Goal: Information Seeking & Learning: Learn about a topic

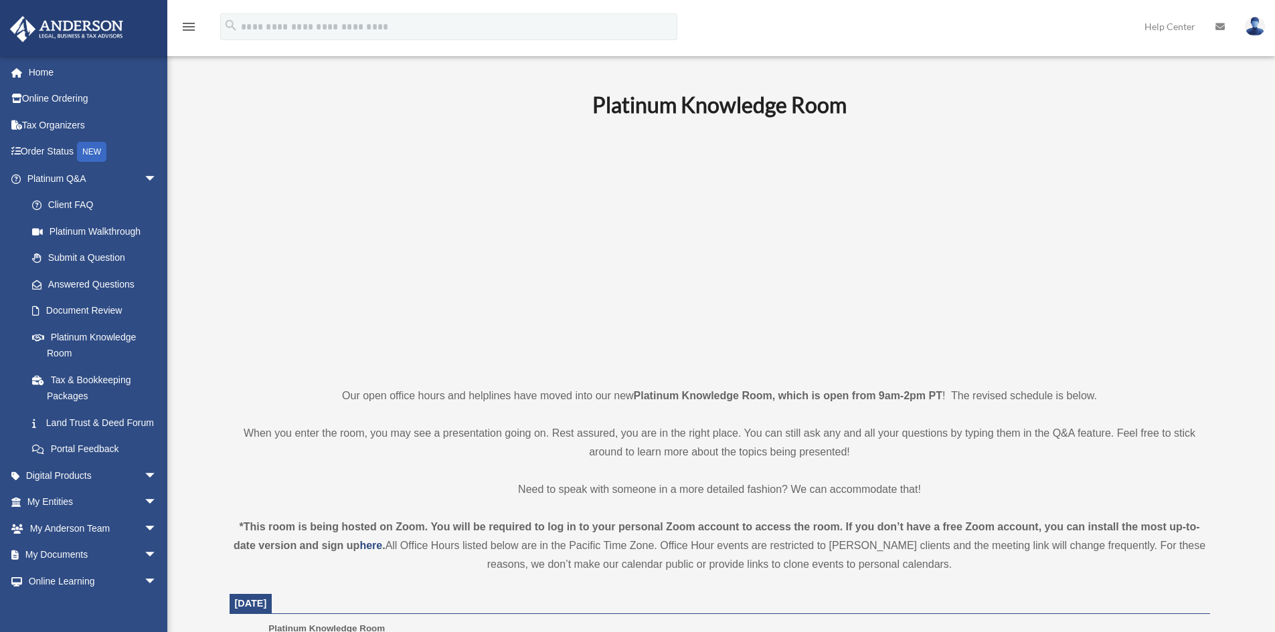
click at [337, 207] on p at bounding box center [720, 252] width 980 height 232
click at [50, 62] on link "Home" at bounding box center [93, 72] width 168 height 27
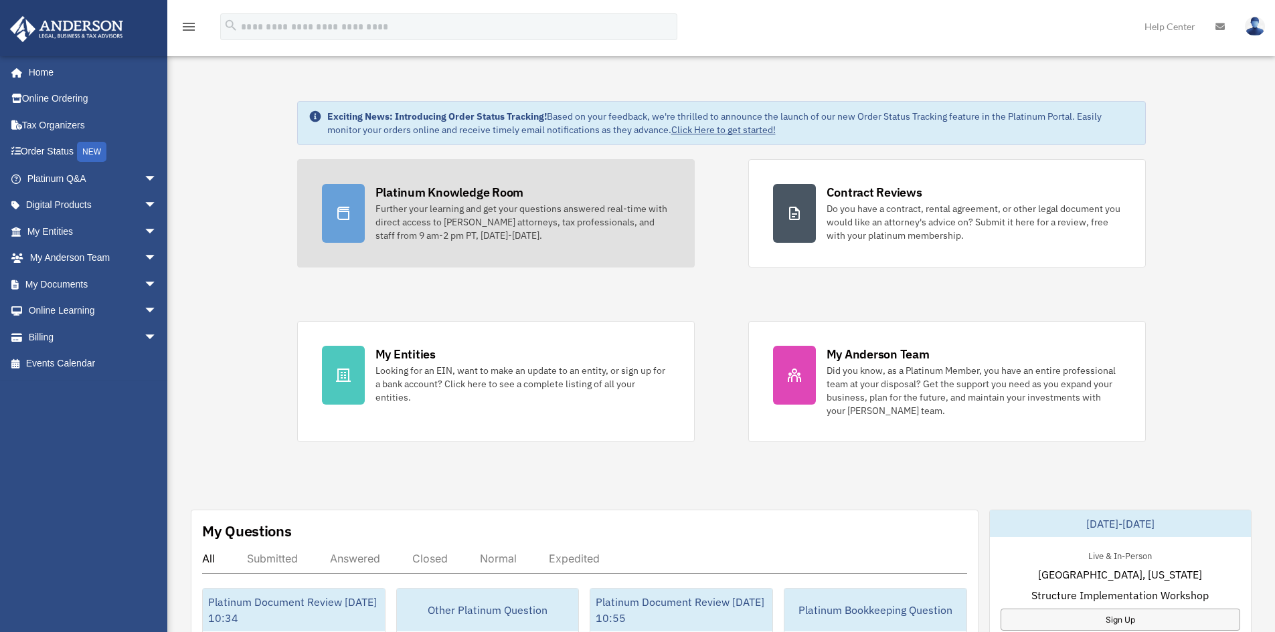
click at [449, 205] on div "Further your learning and get your questions answered real-time with direct acc…" at bounding box center [522, 222] width 294 height 40
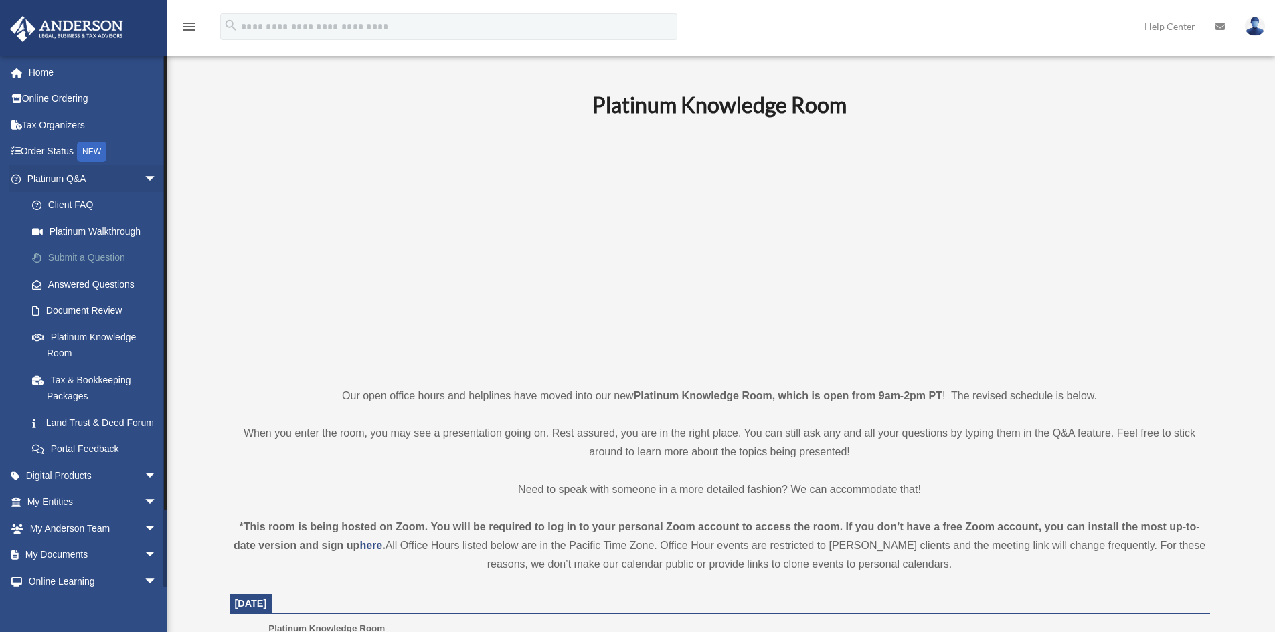
click at [156, 255] on link "Submit a Question" at bounding box center [98, 258] width 159 height 27
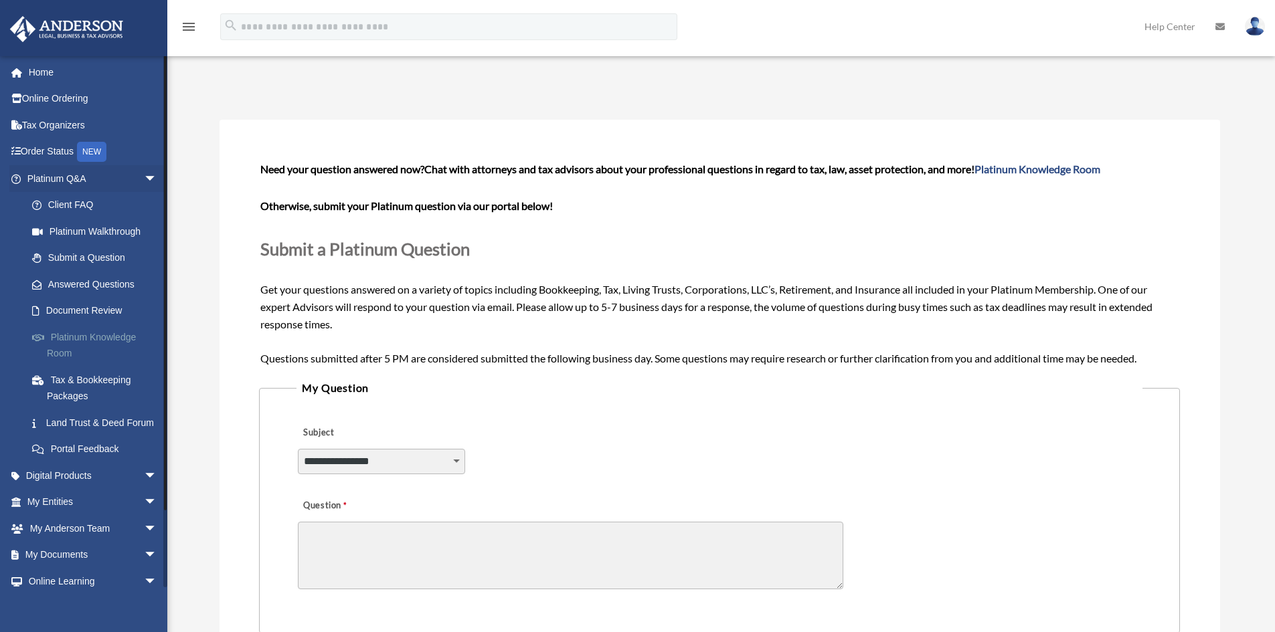
click at [85, 332] on link "Platinum Knowledge Room" at bounding box center [98, 345] width 159 height 43
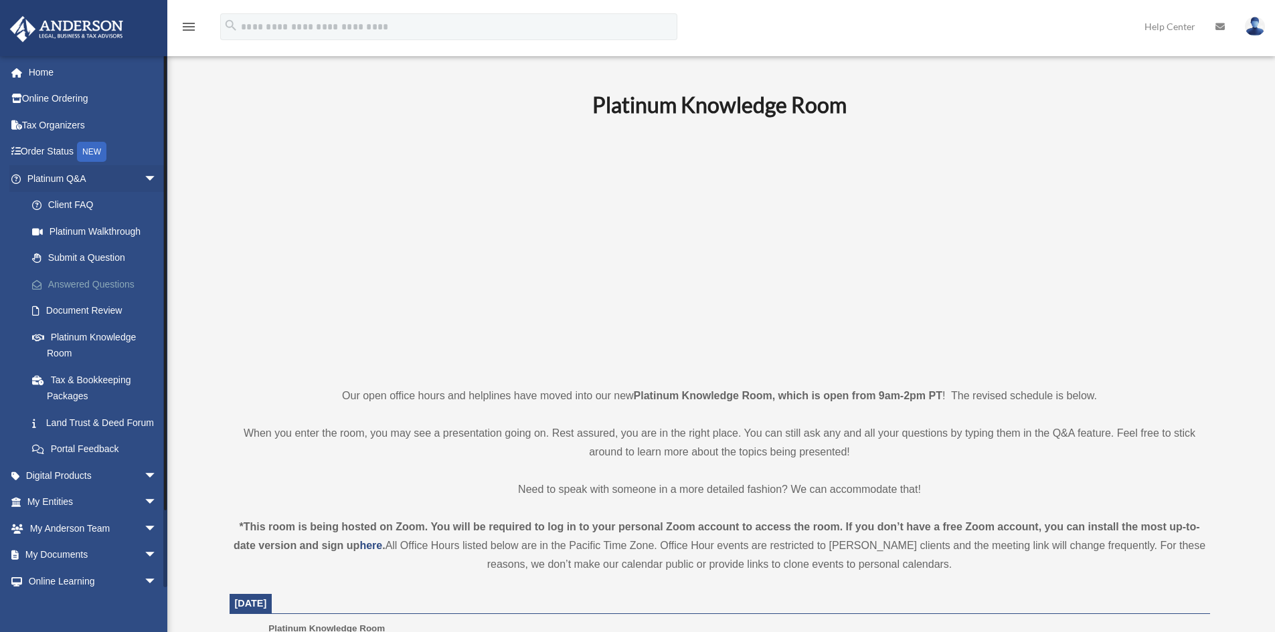
click at [84, 282] on link "Answered Questions" at bounding box center [98, 284] width 159 height 27
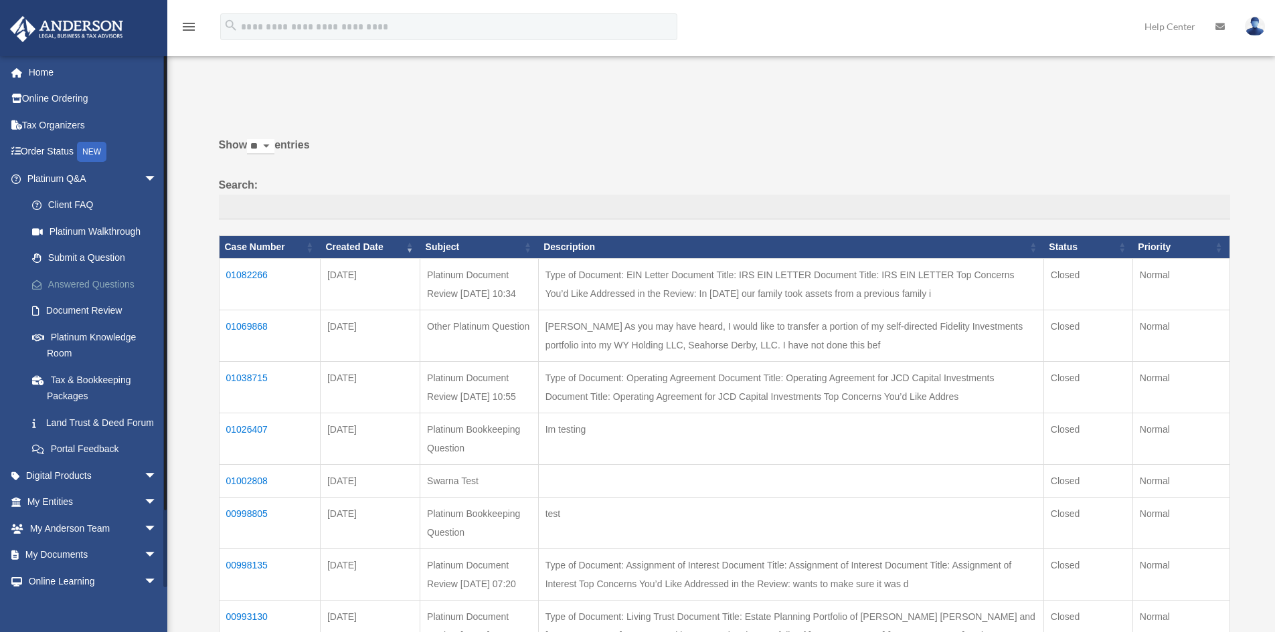
click at [106, 278] on link "Answered Questions" at bounding box center [98, 284] width 159 height 27
click at [250, 274] on td "01082266" at bounding box center [269, 284] width 101 height 52
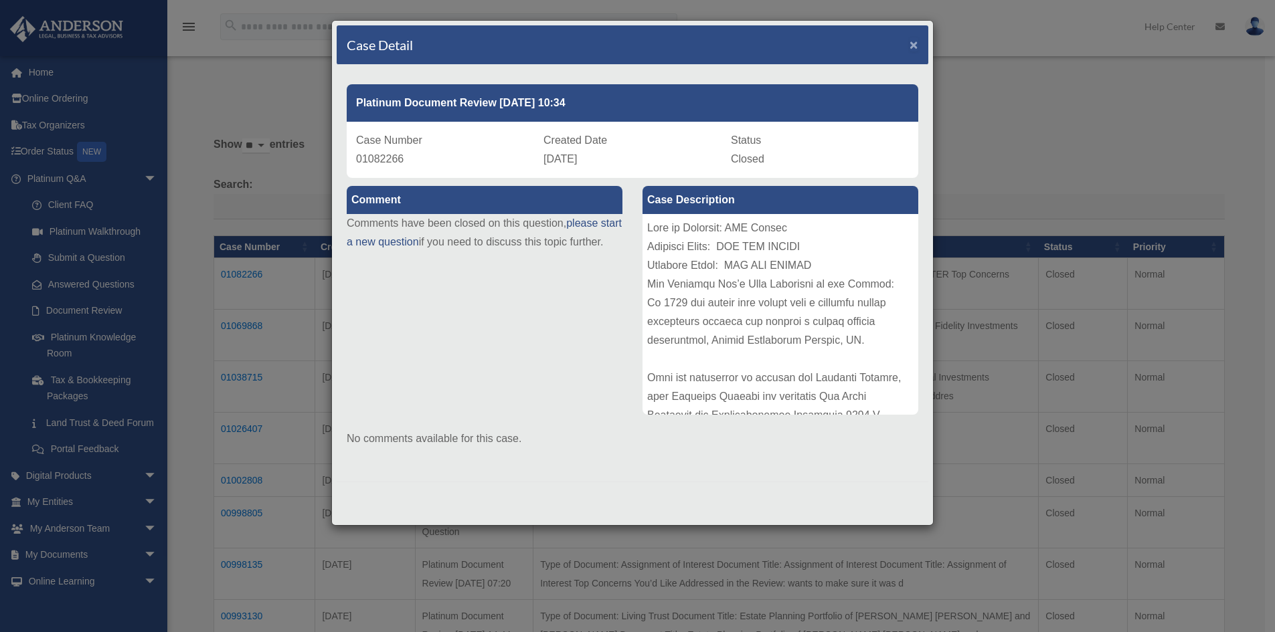
click at [914, 43] on span "×" at bounding box center [914, 44] width 9 height 15
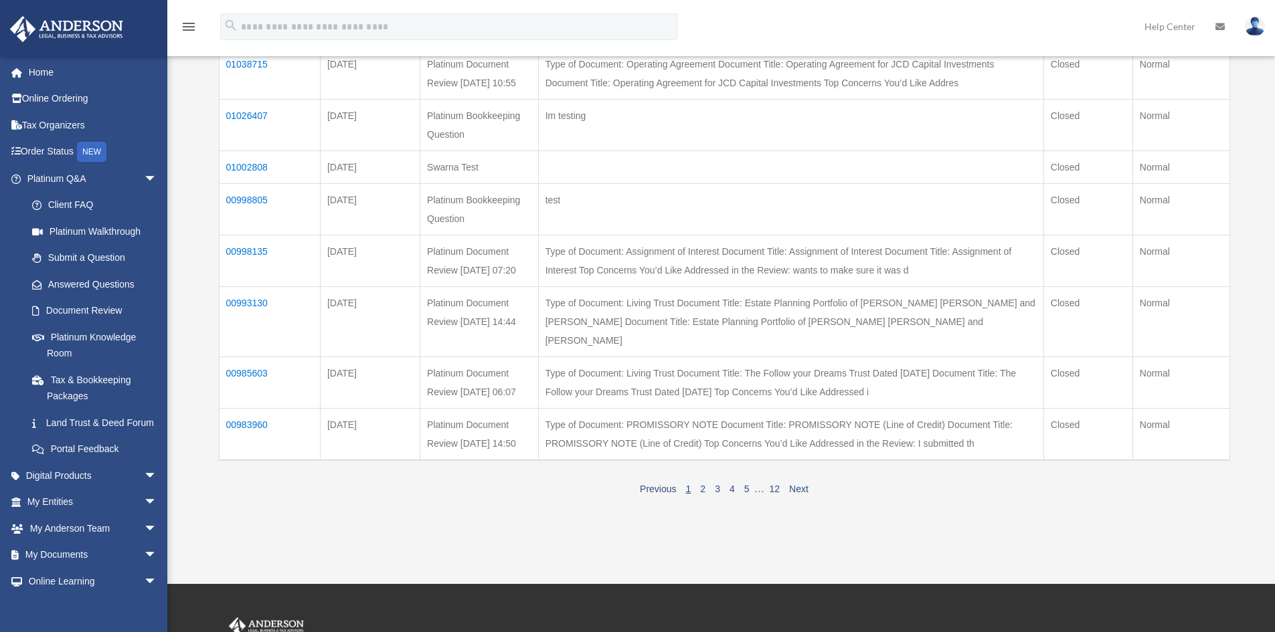
scroll to position [335, 0]
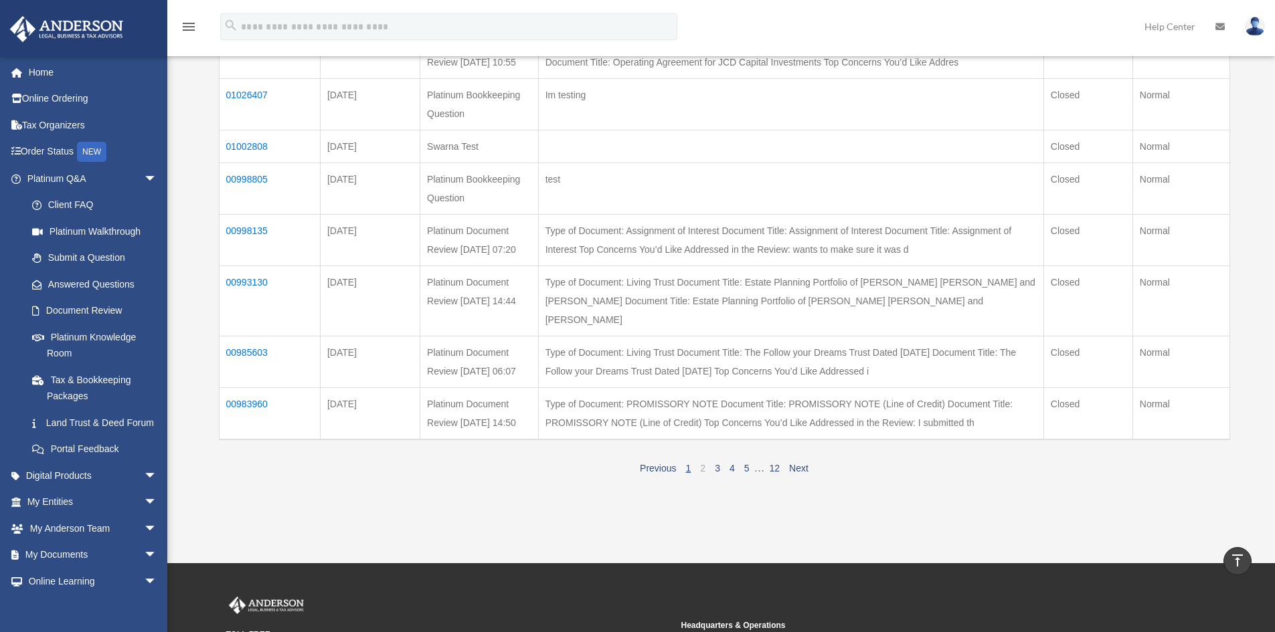
click at [703, 474] on link "2" at bounding box center [702, 468] width 5 height 11
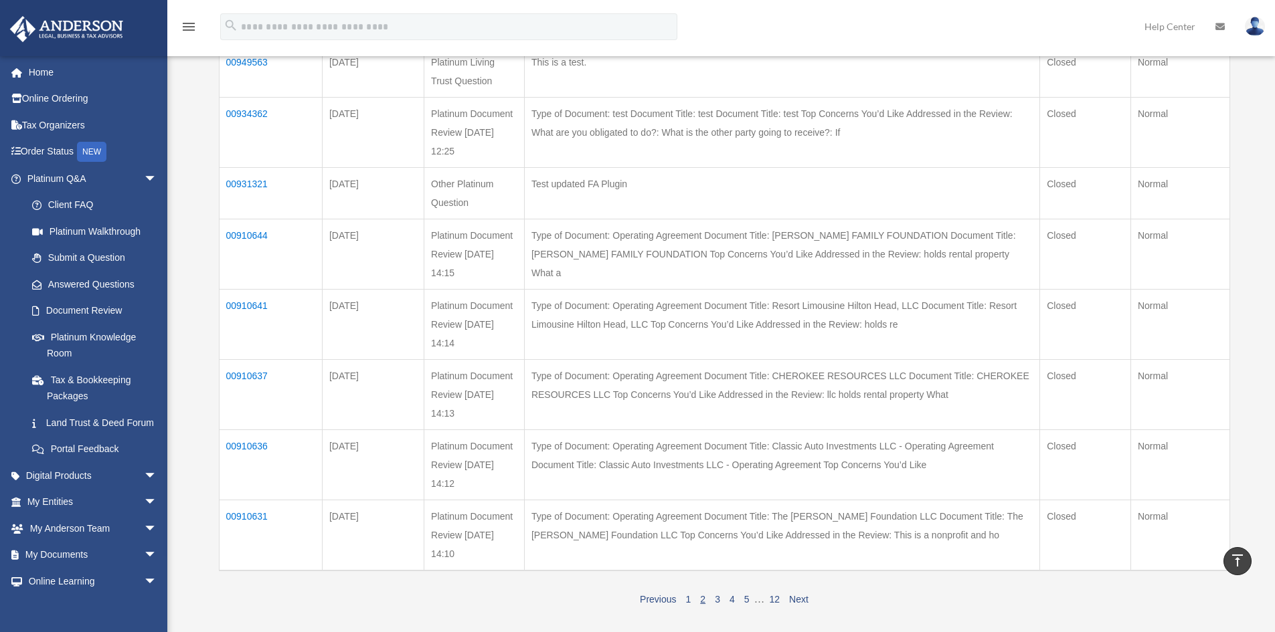
click at [703, 598] on link "2" at bounding box center [702, 599] width 5 height 11
